Goal: Information Seeking & Learning: Learn about a topic

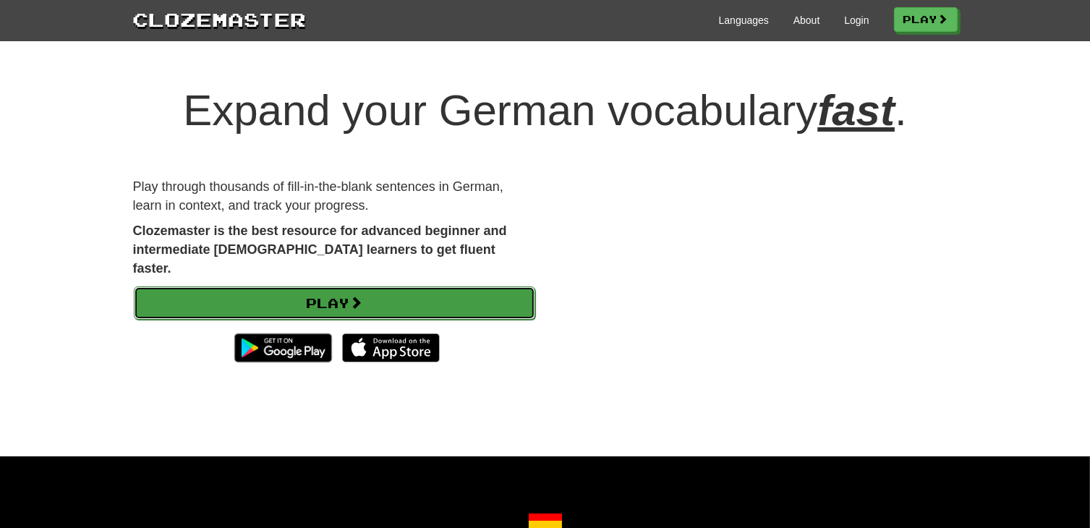
click at [341, 286] on link "Play" at bounding box center [335, 302] width 402 height 33
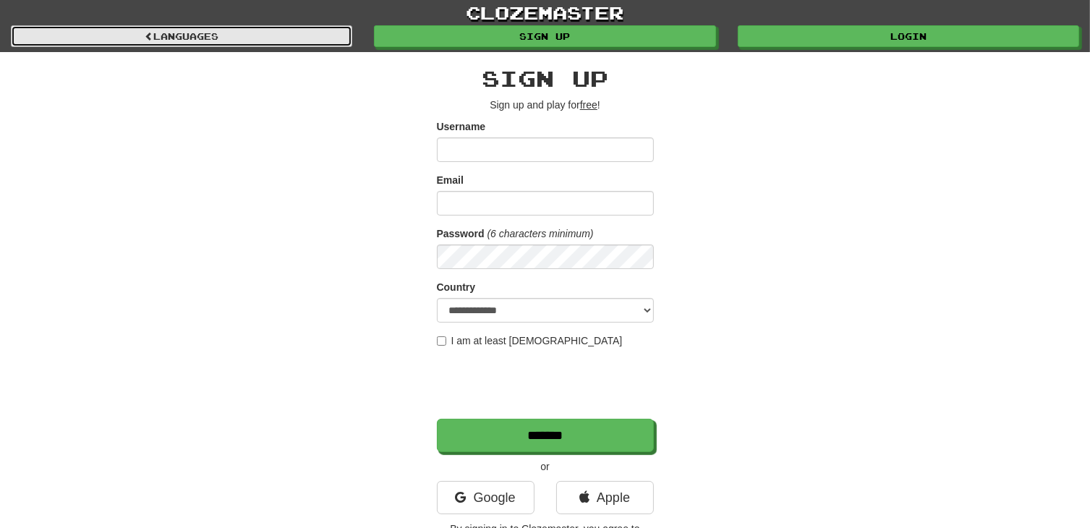
click at [213, 30] on link "Languages" at bounding box center [181, 36] width 341 height 22
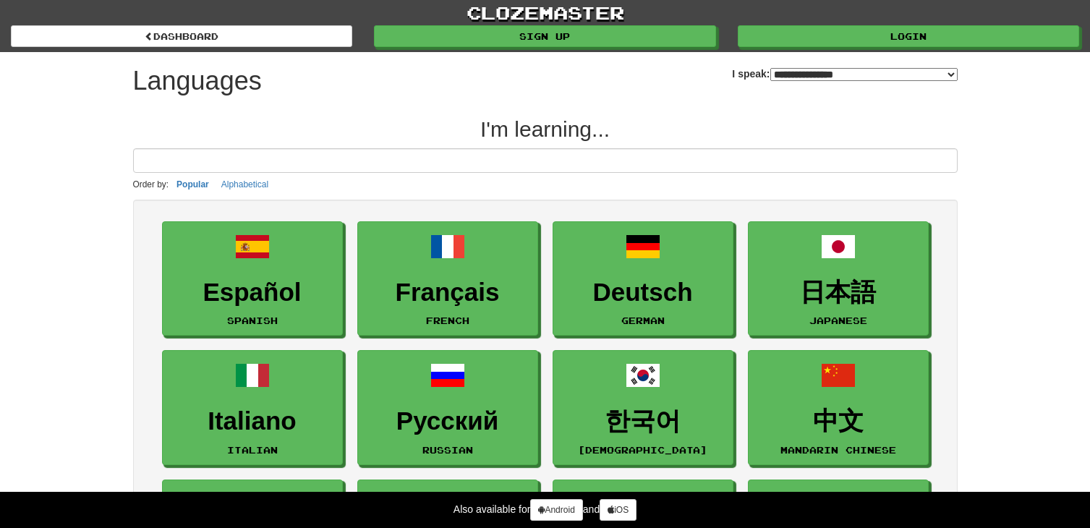
select select "*******"
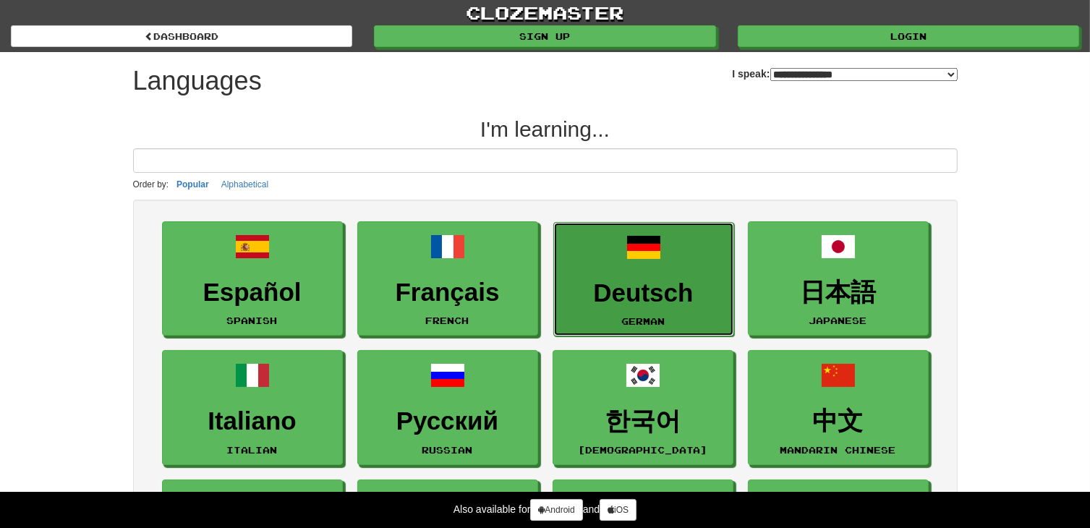
click at [592, 281] on h3 "Deutsch" at bounding box center [643, 293] width 165 height 28
